Goal: Entertainment & Leisure: Consume media (video, audio)

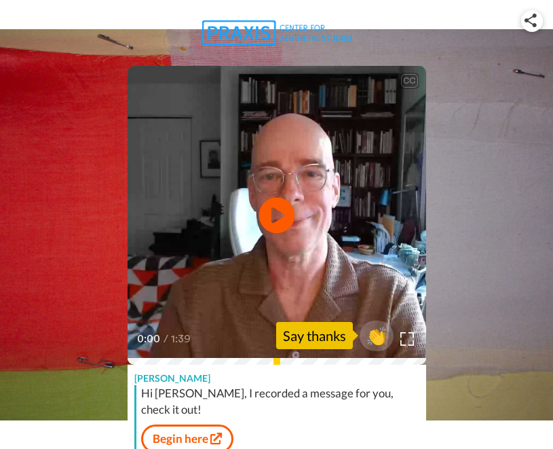
click at [278, 214] on icon "Play/Pause" at bounding box center [277, 215] width 36 height 65
click at [199, 427] on link "Begin here" at bounding box center [187, 438] width 92 height 29
click at [314, 344] on div "Say thanks" at bounding box center [314, 335] width 77 height 27
click at [378, 333] on span "👏" at bounding box center [376, 335] width 43 height 27
drag, startPoint x: 274, startPoint y: 210, endPoint x: 291, endPoint y: 229, distance: 25.5
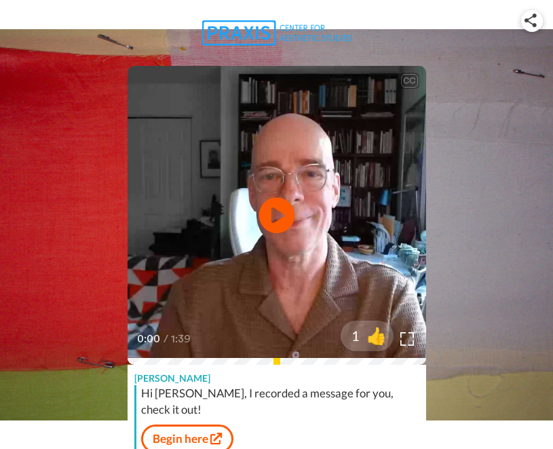
click at [274, 210] on icon "Play/Pause" at bounding box center [277, 215] width 36 height 65
click at [186, 427] on link "Begin here" at bounding box center [187, 438] width 92 height 29
click at [192, 424] on link "Begin here" at bounding box center [187, 438] width 92 height 29
click at [276, 216] on icon "Play/Pause" at bounding box center [277, 215] width 36 height 65
click at [185, 424] on link "Begin here" at bounding box center [187, 438] width 92 height 29
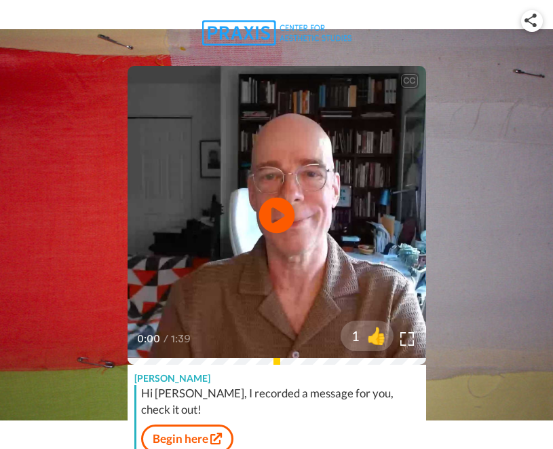
click at [276, 216] on icon "Play/Pause" at bounding box center [277, 215] width 36 height 65
click at [377, 338] on span "👍" at bounding box center [379, 335] width 43 height 27
click at [277, 213] on icon "Play/Pause" at bounding box center [277, 215] width 36 height 65
